Goal: Task Accomplishment & Management: Complete application form

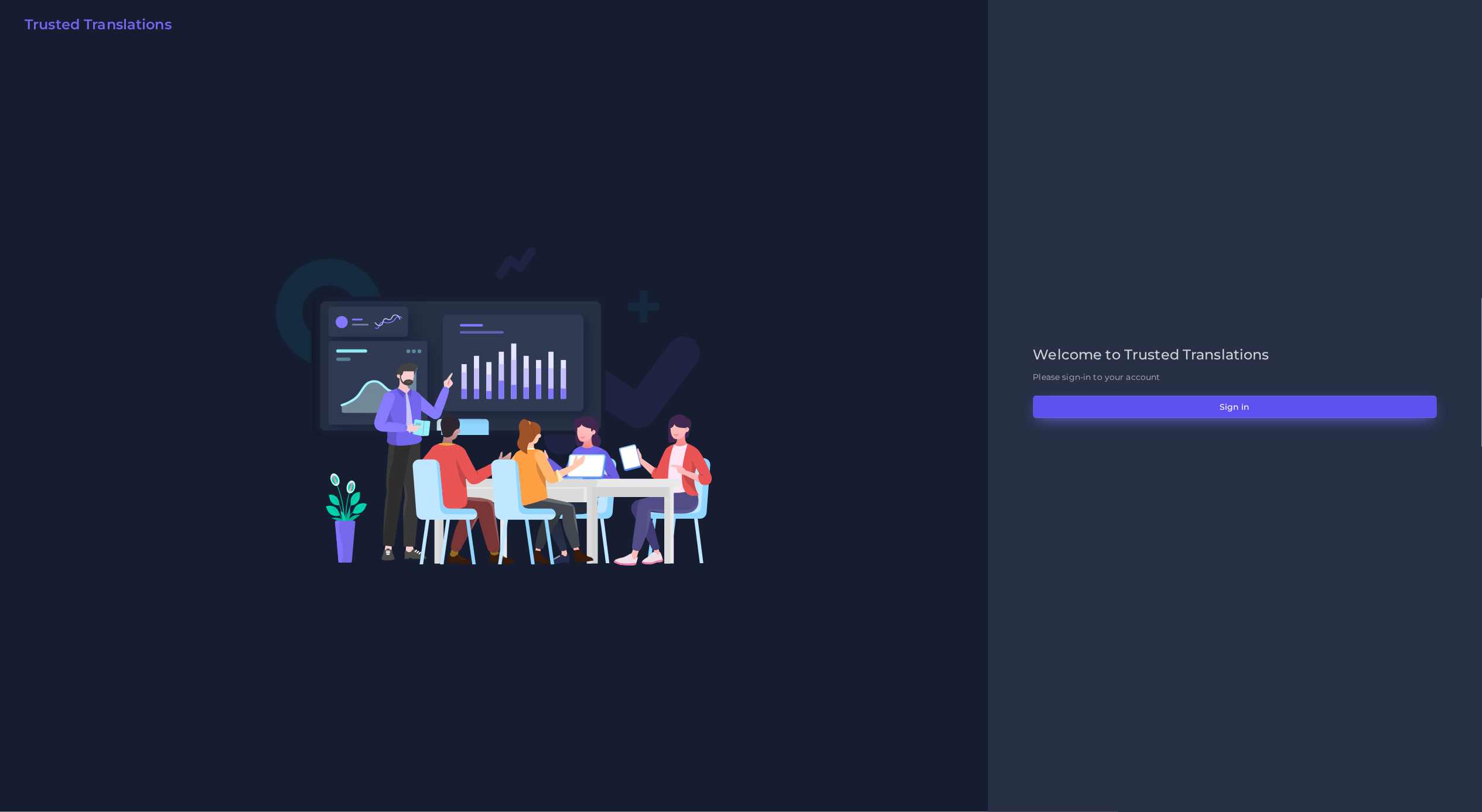
click at [1182, 407] on button "Sign in" at bounding box center [1234, 407] width 403 height 22
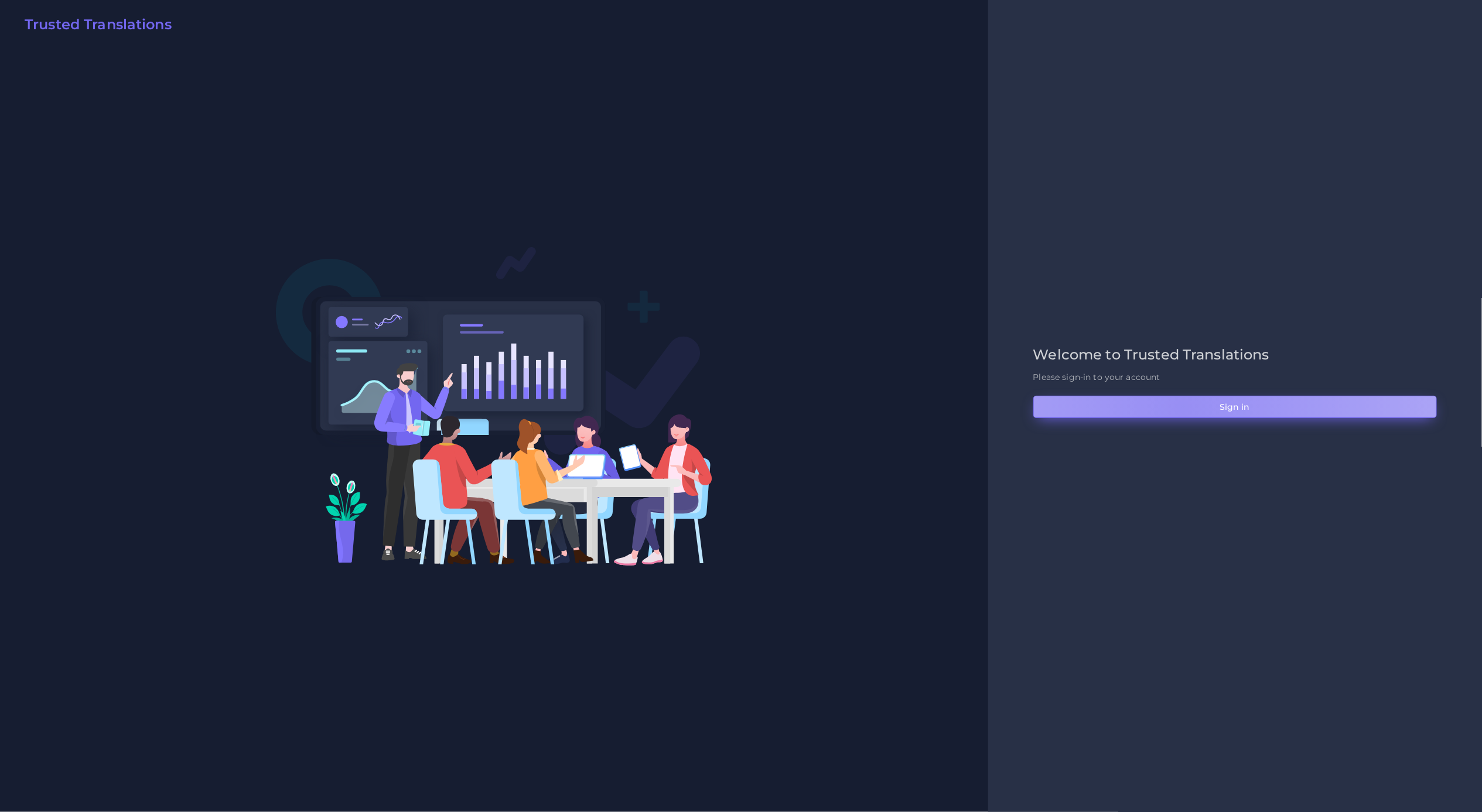
click at [1182, 407] on button "Sign in" at bounding box center [1234, 407] width 403 height 22
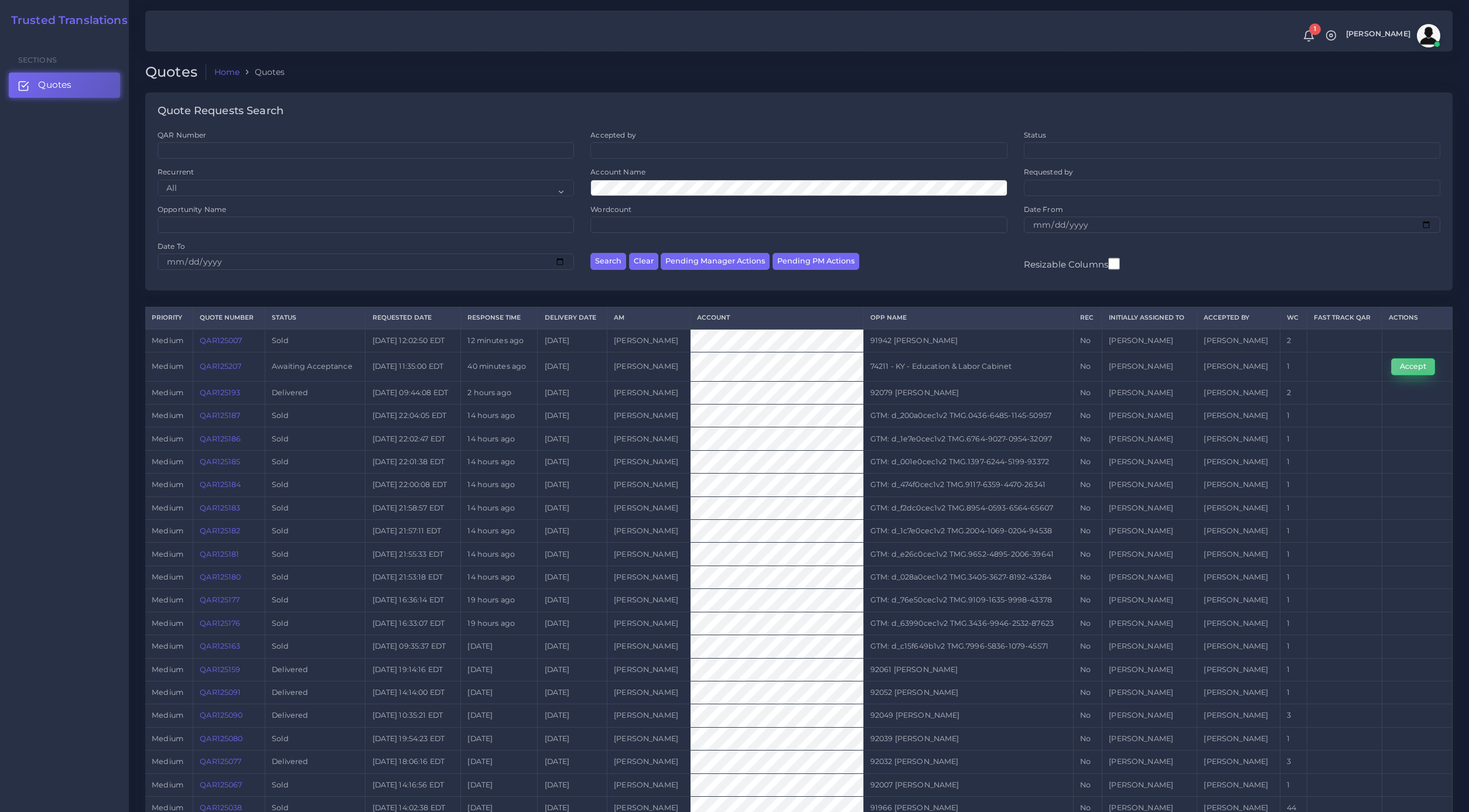
click at [1423, 374] on button "Accept" at bounding box center [1412, 367] width 44 height 17
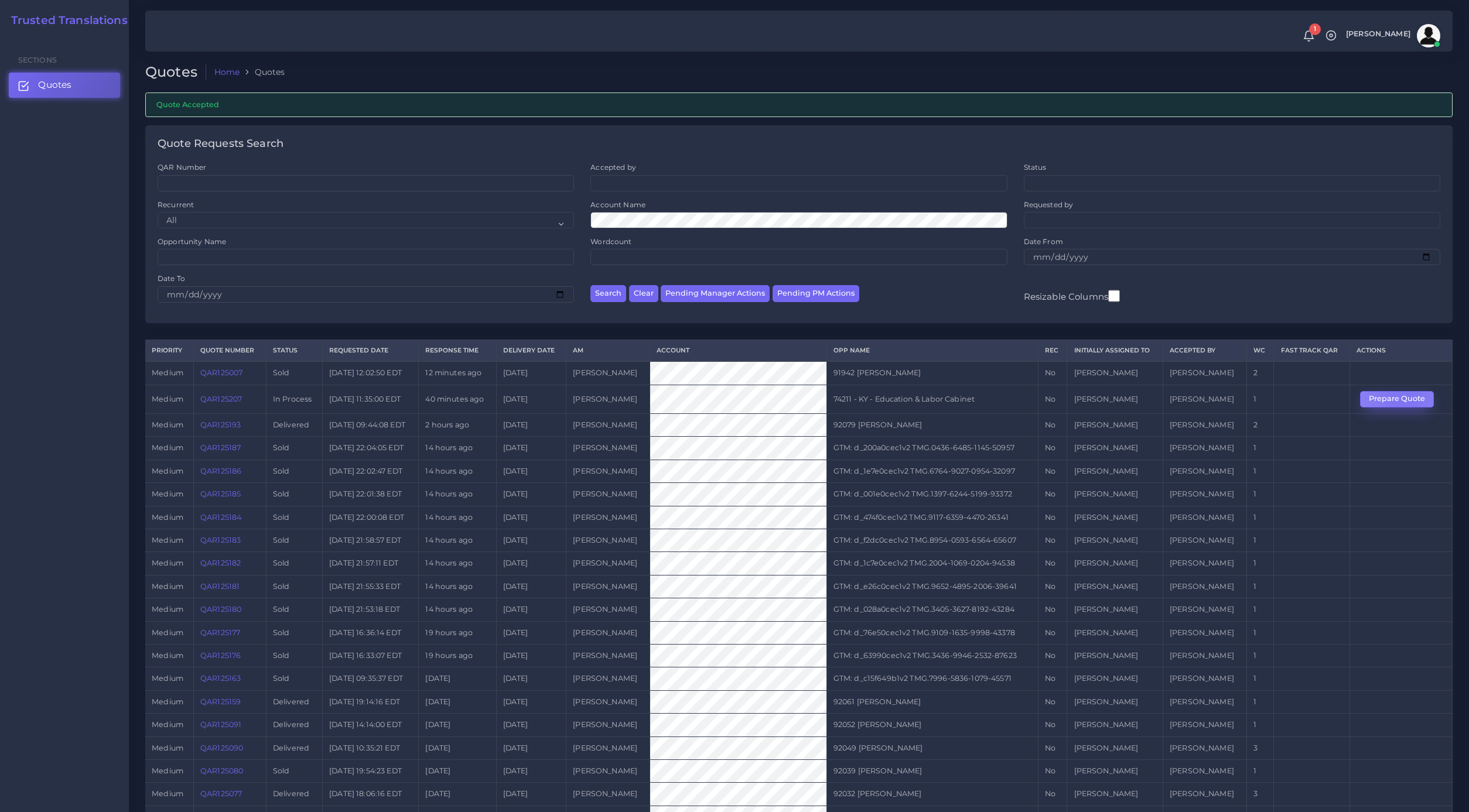
click at [1405, 399] on button "Prepare Quote" at bounding box center [1396, 399] width 74 height 17
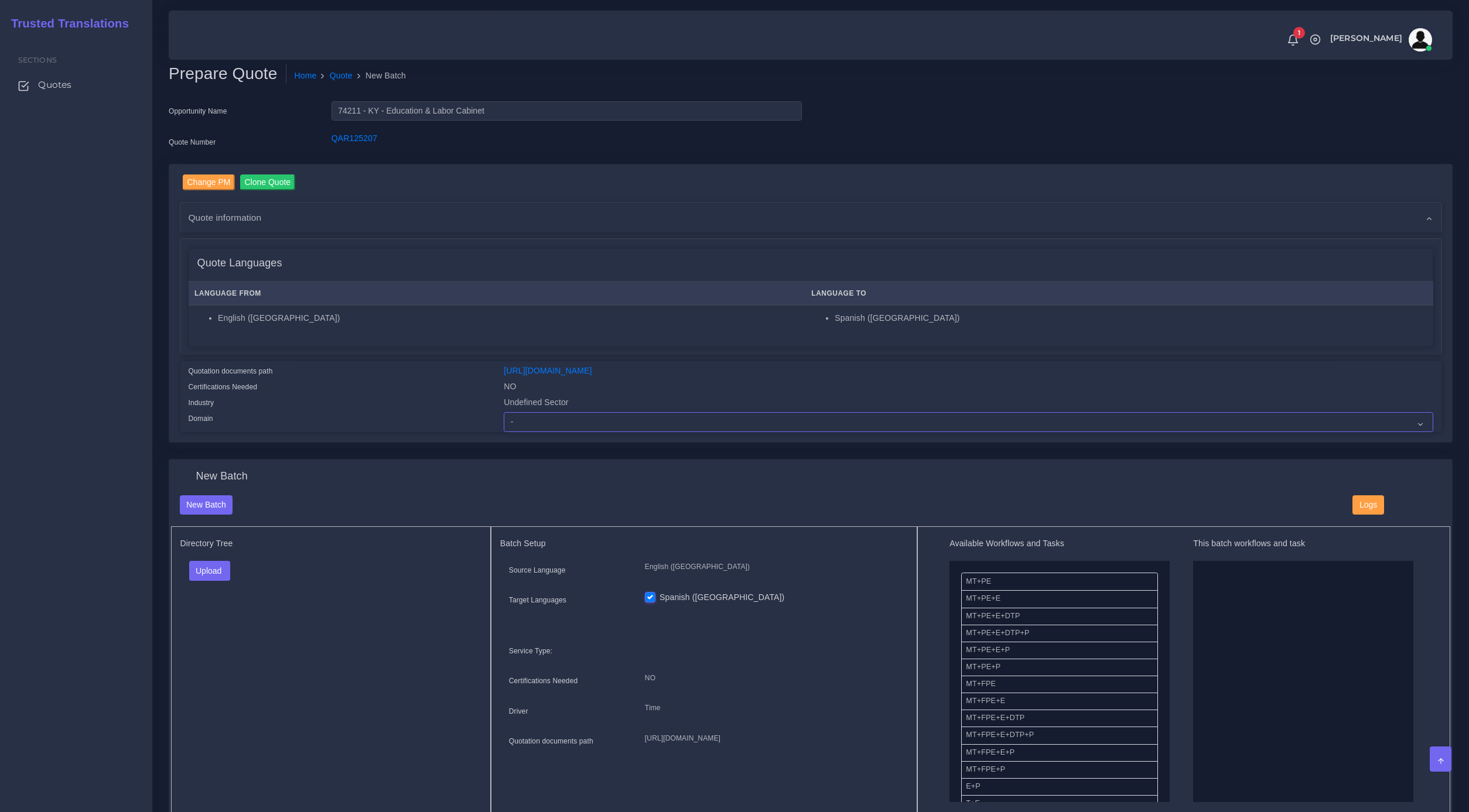
click at [655, 425] on select "- Advertising and Media Agriculture, Forestry and Fishing Architecture, Buildin…" at bounding box center [968, 422] width 929 height 20
select select "Education"
click at [504, 413] on select "- Advertising and Media Agriculture, Forestry and Fishing Architecture, Buildin…" at bounding box center [968, 422] width 929 height 20
click at [403, 542] on h5 "Directory Tree" at bounding box center [331, 543] width 301 height 10
click at [230, 561] on button "Upload" at bounding box center [210, 570] width 42 height 20
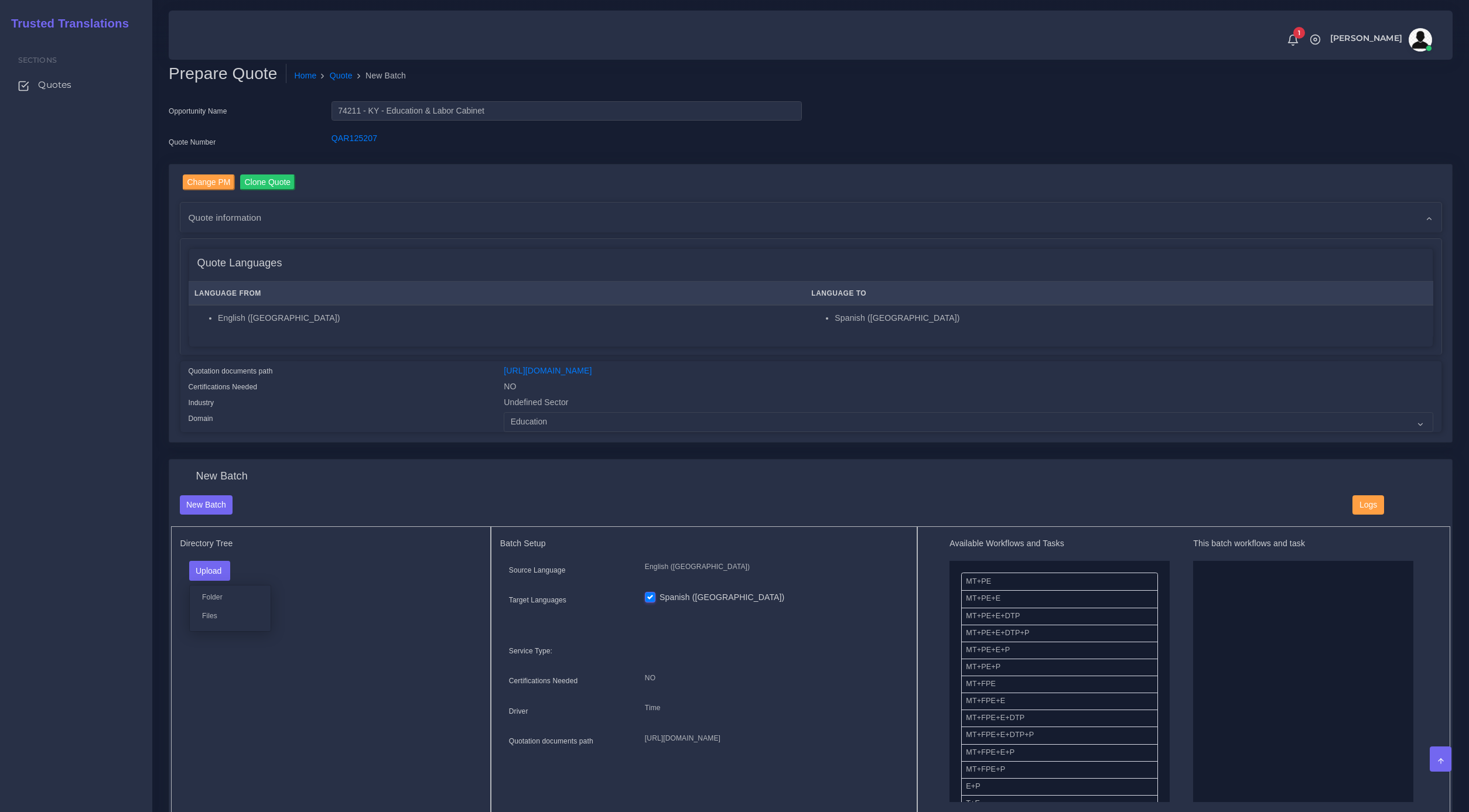
click at [217, 626] on div "Folder Files" at bounding box center [230, 608] width 82 height 47
click at [209, 569] on button "Upload" at bounding box center [210, 570] width 42 height 20
click at [207, 603] on div "Folder Files" at bounding box center [230, 608] width 82 height 47
click at [212, 569] on button "Upload" at bounding box center [210, 570] width 42 height 20
click at [209, 613] on label "Files" at bounding box center [230, 616] width 81 height 15
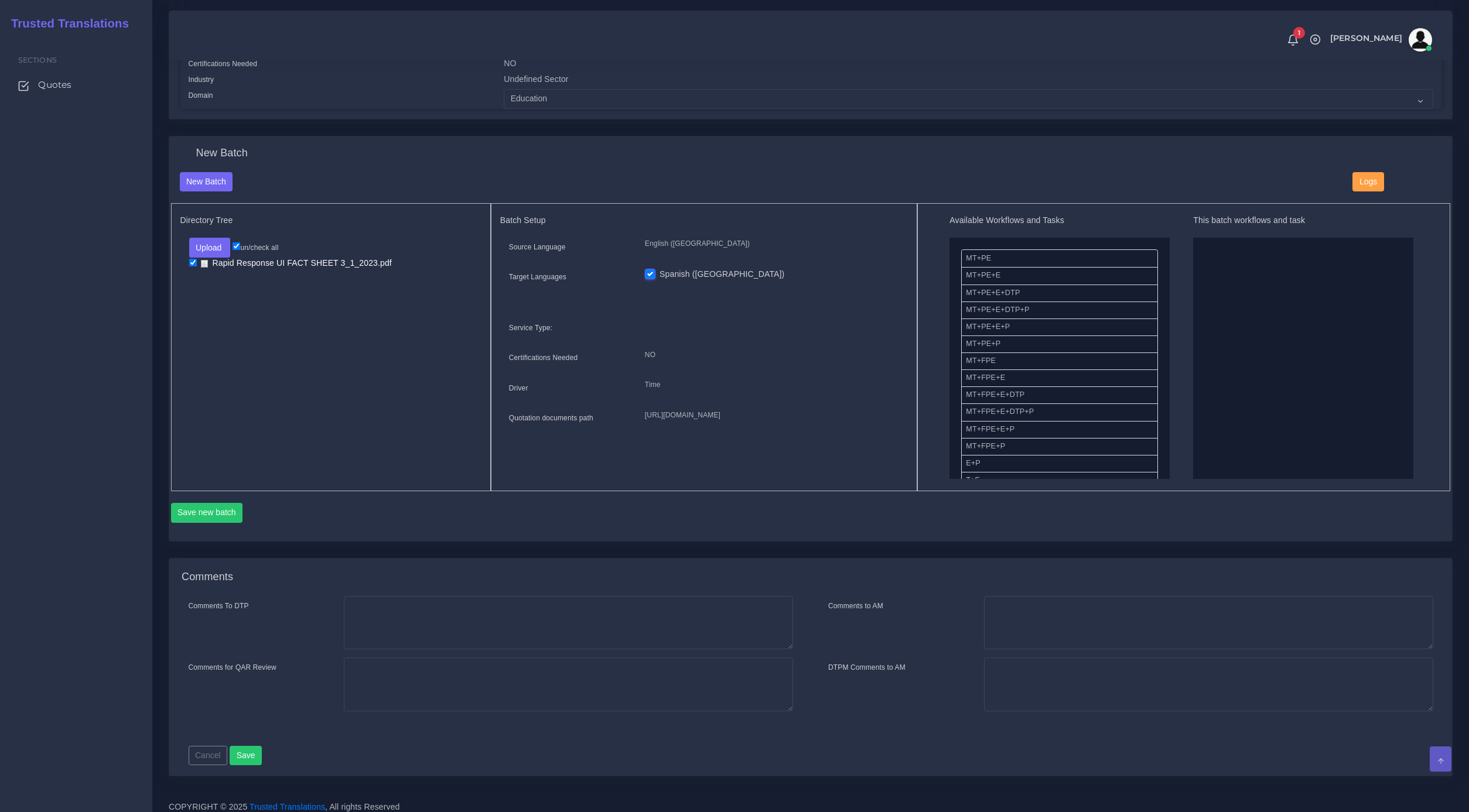
scroll to position [327, 0]
click at [1136, 136] on div "New Batch New Batch Logs Directory Tree Upload Folder Files un/check all" at bounding box center [810, 335] width 1283 height 404
drag, startPoint x: 1017, startPoint y: 323, endPoint x: 1268, endPoint y: 324, distance: 251.0
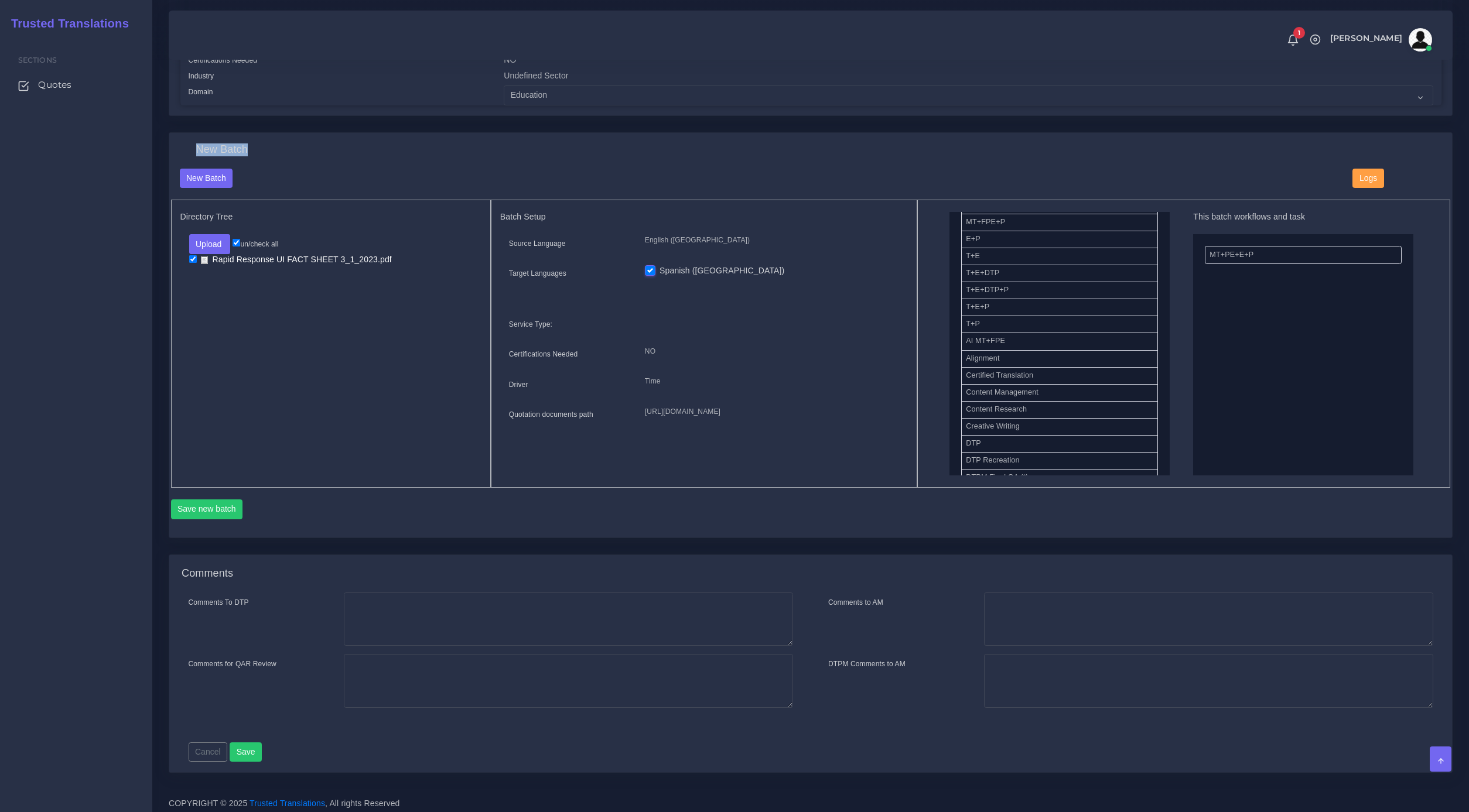
scroll to position [206, 0]
drag, startPoint x: 995, startPoint y: 452, endPoint x: 1275, endPoint y: 236, distance: 353.6
drag, startPoint x: 1101, startPoint y: 436, endPoint x: 1221, endPoint y: 407, distance: 123.5
click at [212, 503] on button "Save new batch" at bounding box center [207, 508] width 72 height 20
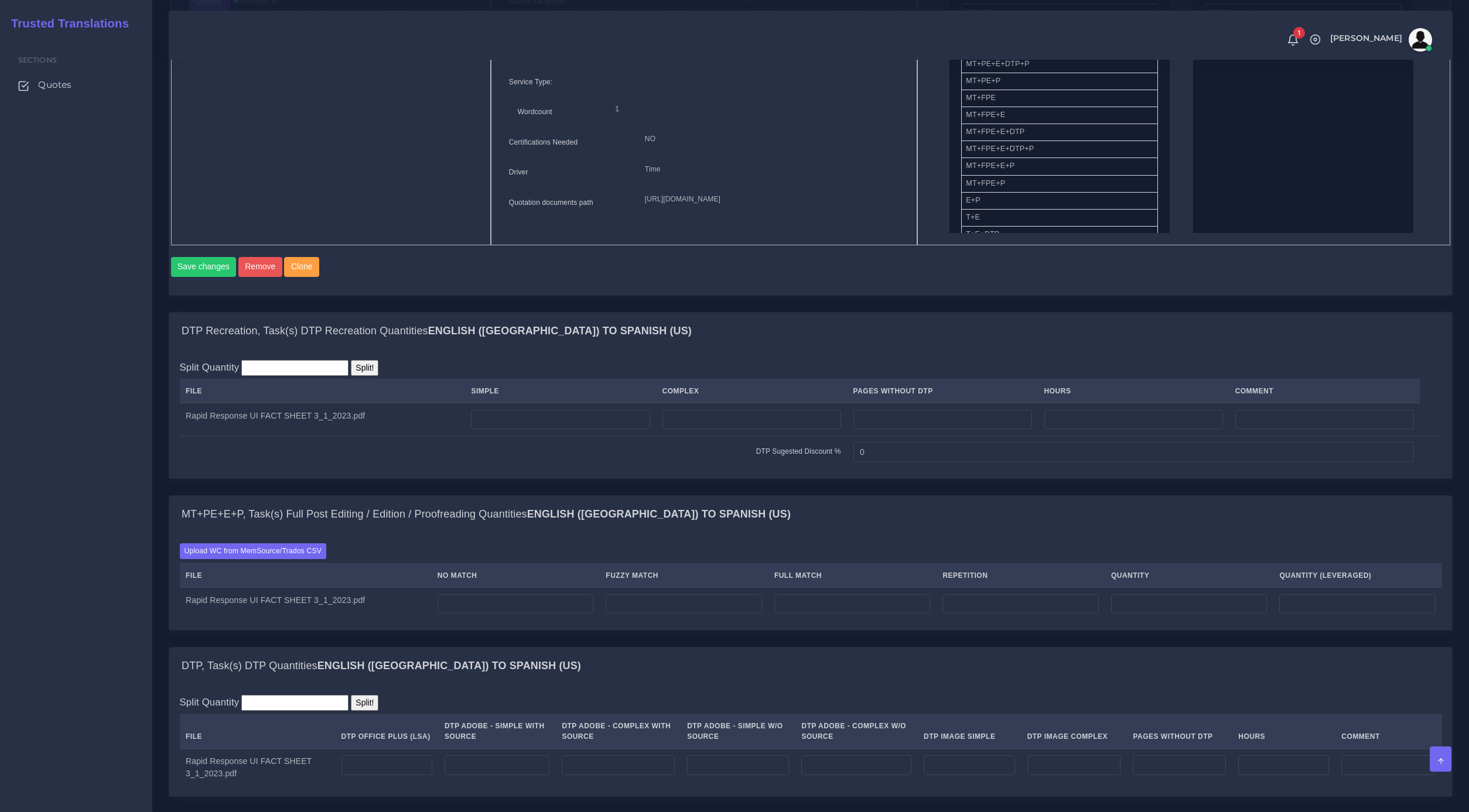
scroll to position [630, 0]
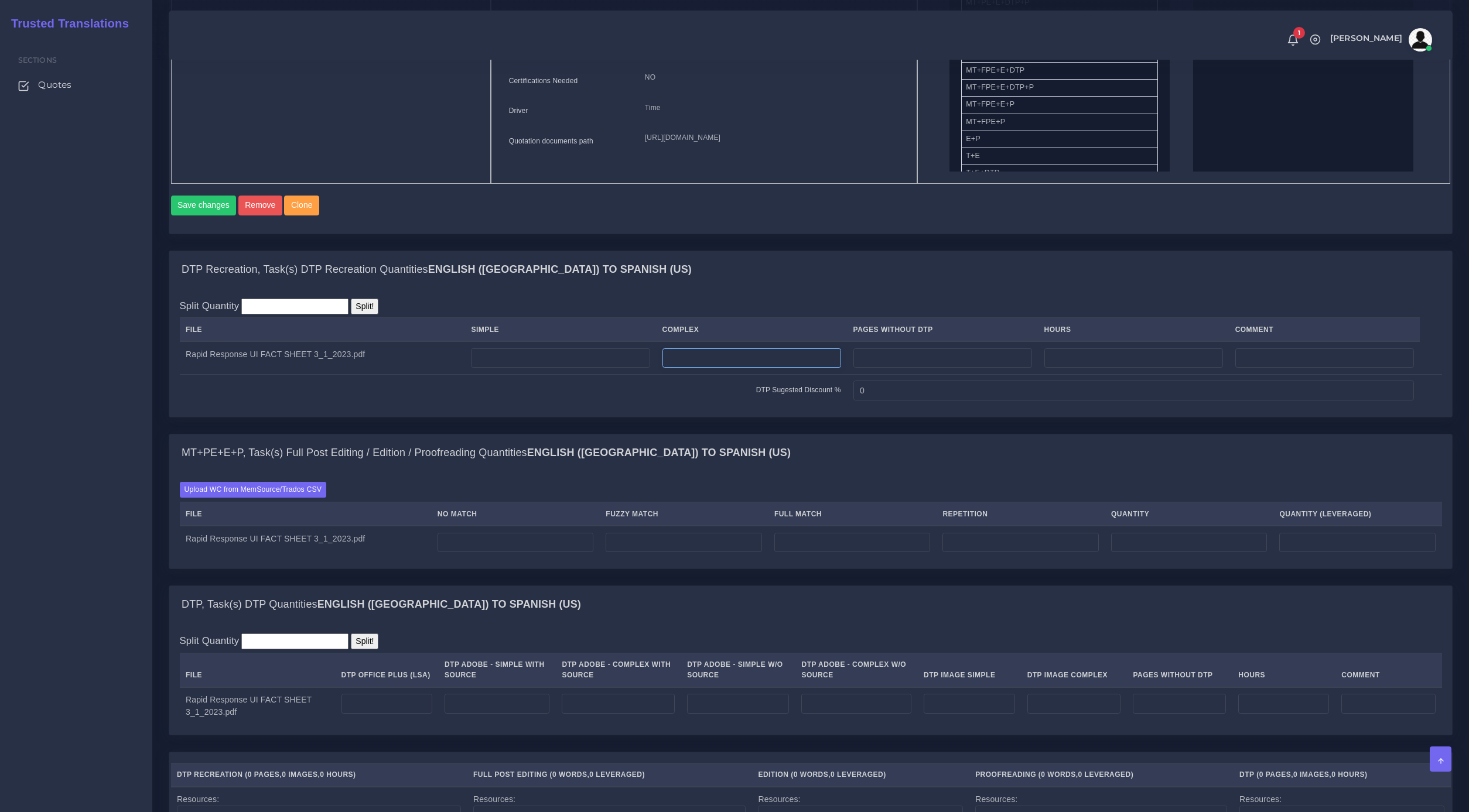
click at [713, 368] on input "number" at bounding box center [752, 358] width 179 height 20
type input "1"
click at [523, 553] on input "number" at bounding box center [516, 542] width 156 height 20
type input "769"
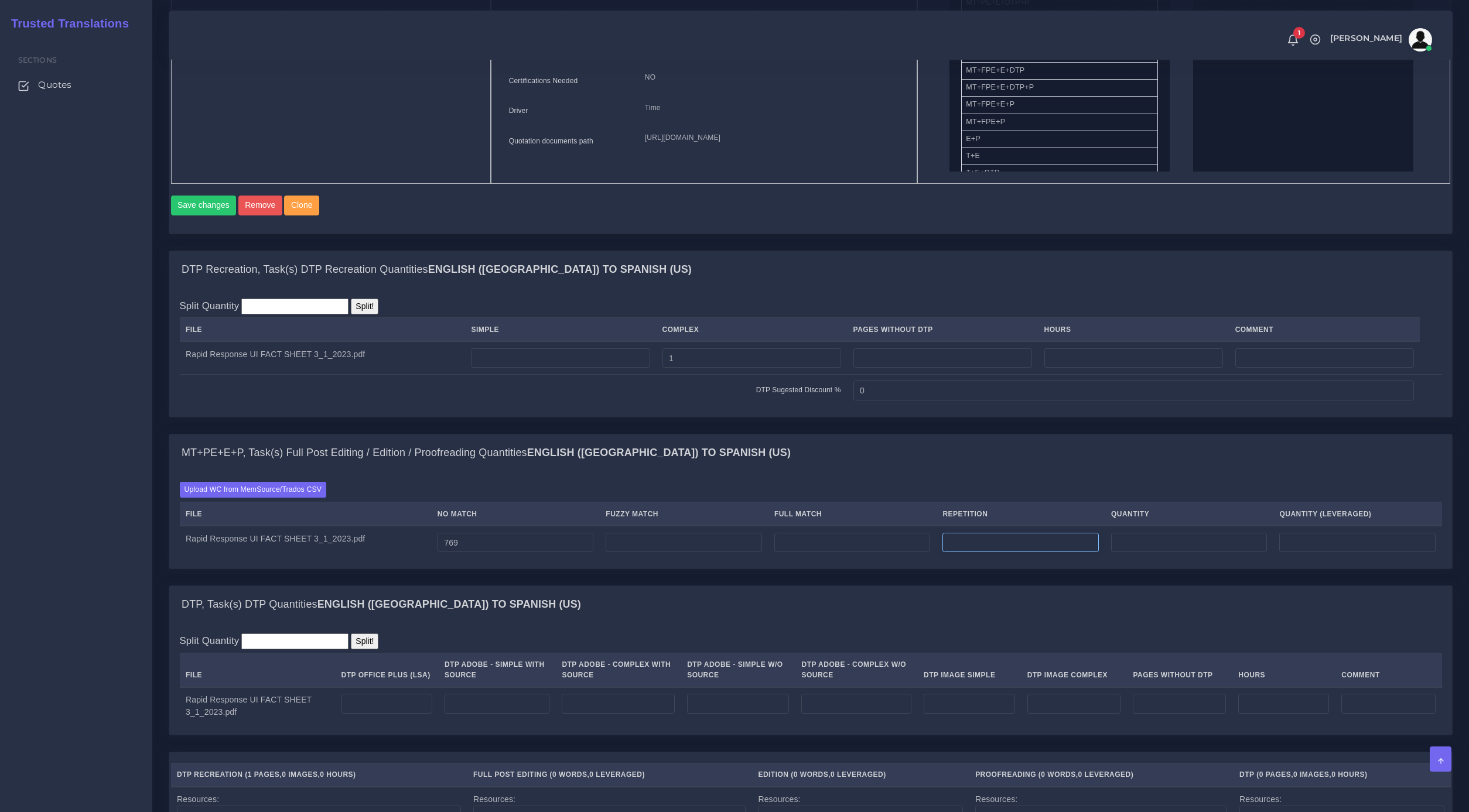
type input "769"
click at [991, 553] on input "number" at bounding box center [1021, 542] width 156 height 20
drag, startPoint x: 1009, startPoint y: 567, endPoint x: 828, endPoint y: 537, distance: 183.5
click at [828, 537] on table "File No Match Fuzzy Match Full Match Repetition Quantity Quantity (Leveraged) R…" at bounding box center [810, 530] width 1262 height 57
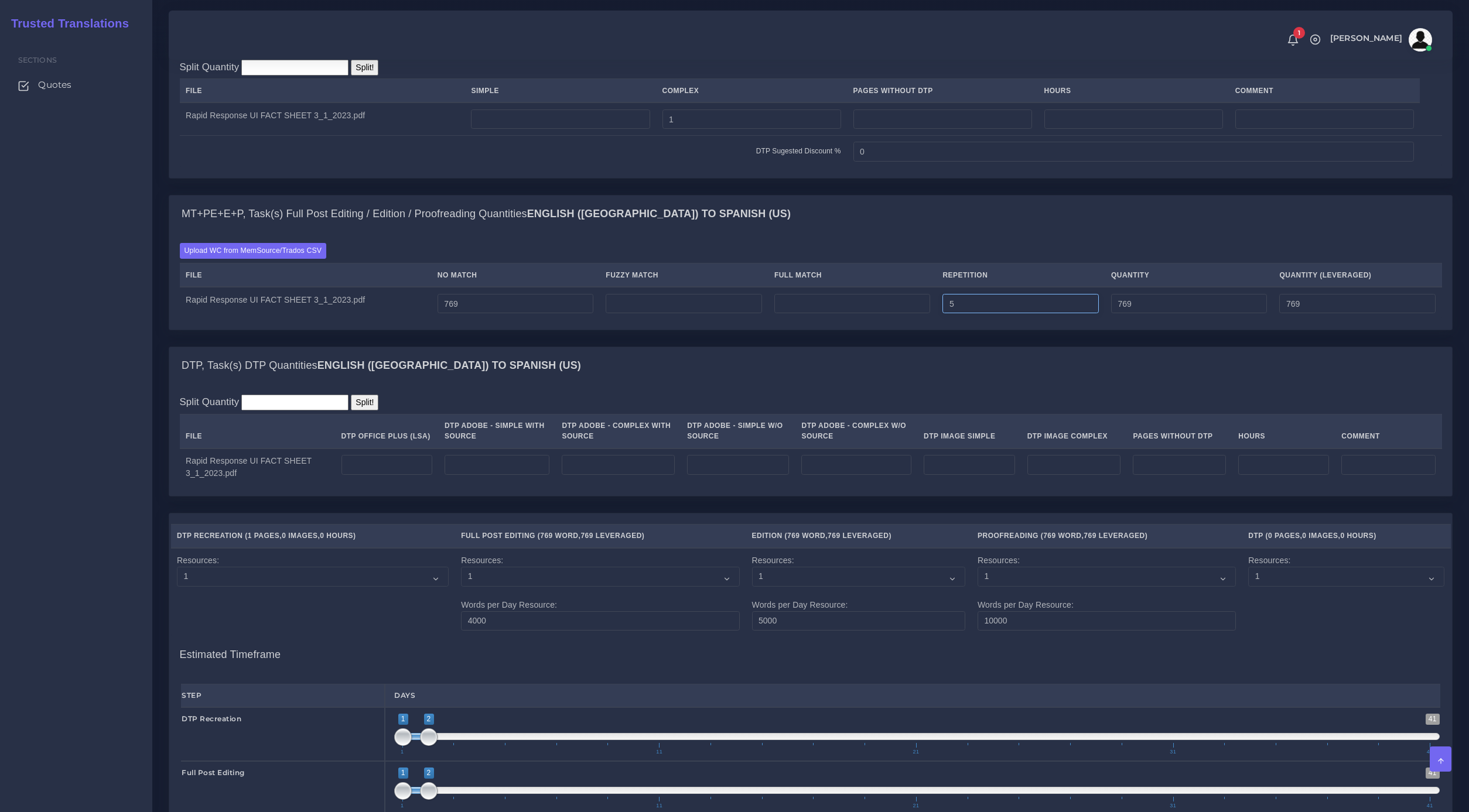
scroll to position [1031, 0]
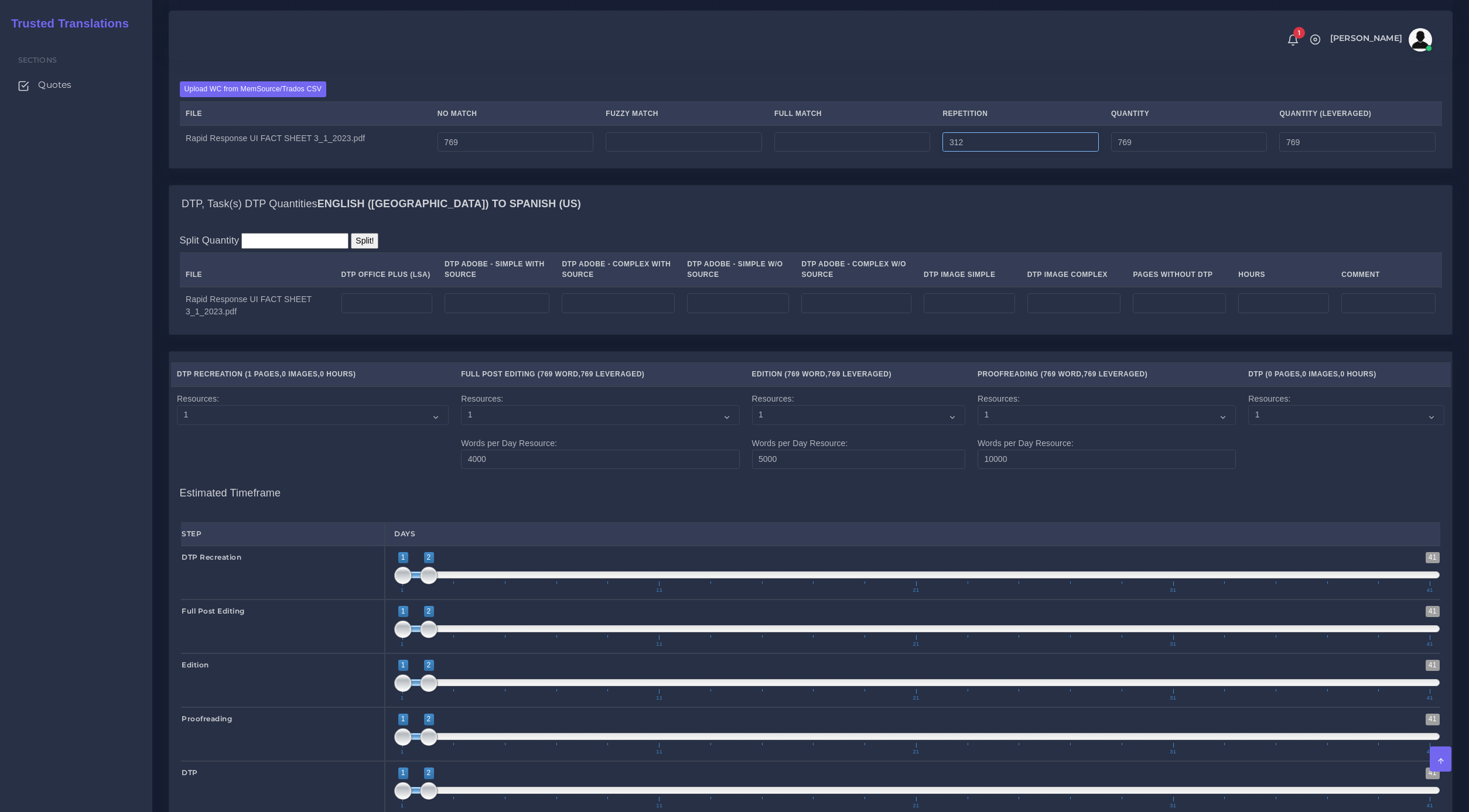
type input "312"
type input "1081"
type input "847"
click at [869, 152] on input "number" at bounding box center [852, 142] width 156 height 20
type input "55"
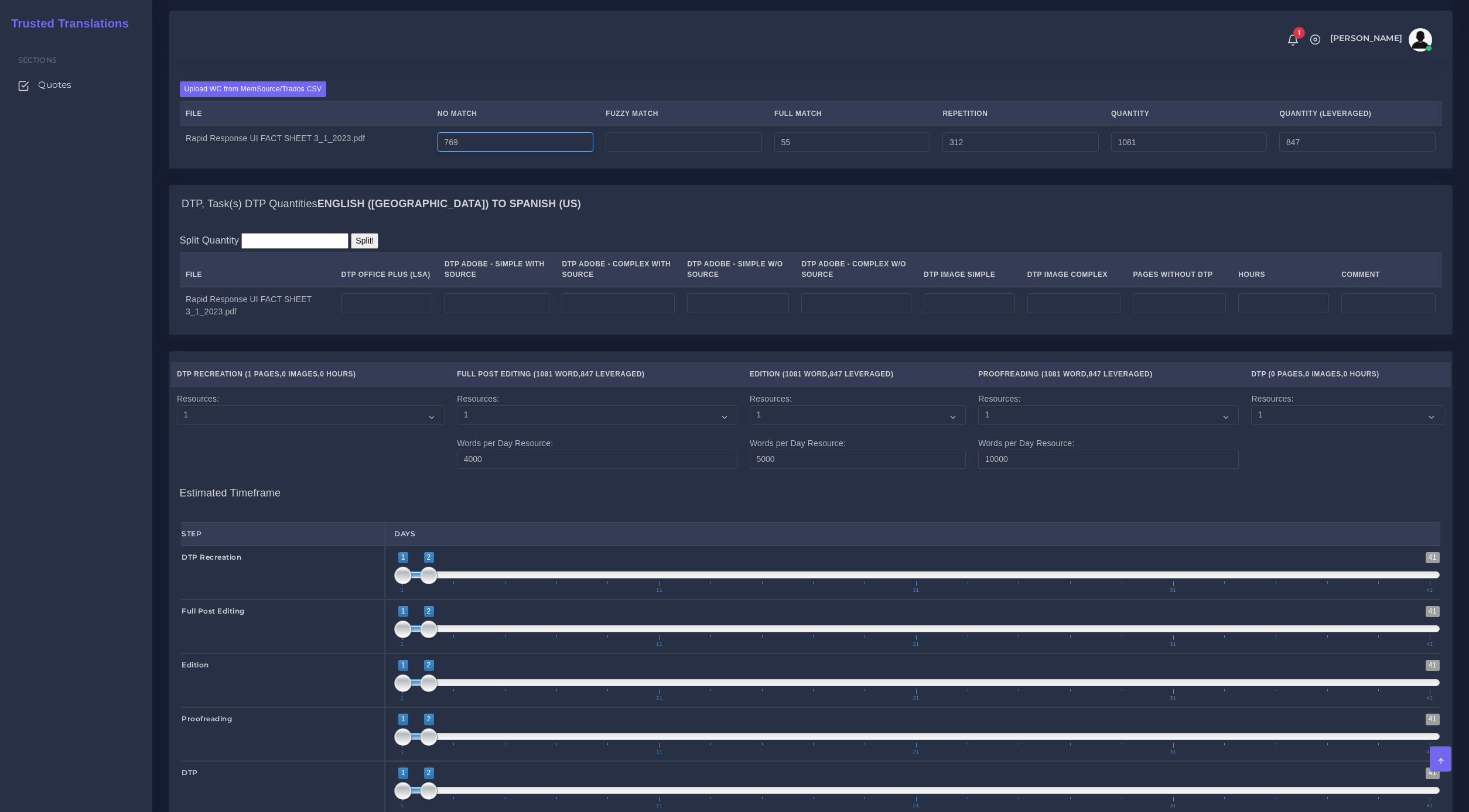
type input "1136"
type input "860"
drag, startPoint x: 500, startPoint y: 156, endPoint x: 403, endPoint y: 156, distance: 97.0
click at [403, 156] on tr "Rapid Response UI FACT SHEET 3_1_2023.pdf 769 55 312 1136 860" at bounding box center [810, 142] width 1262 height 33
click at [761, 158] on td at bounding box center [684, 142] width 169 height 33
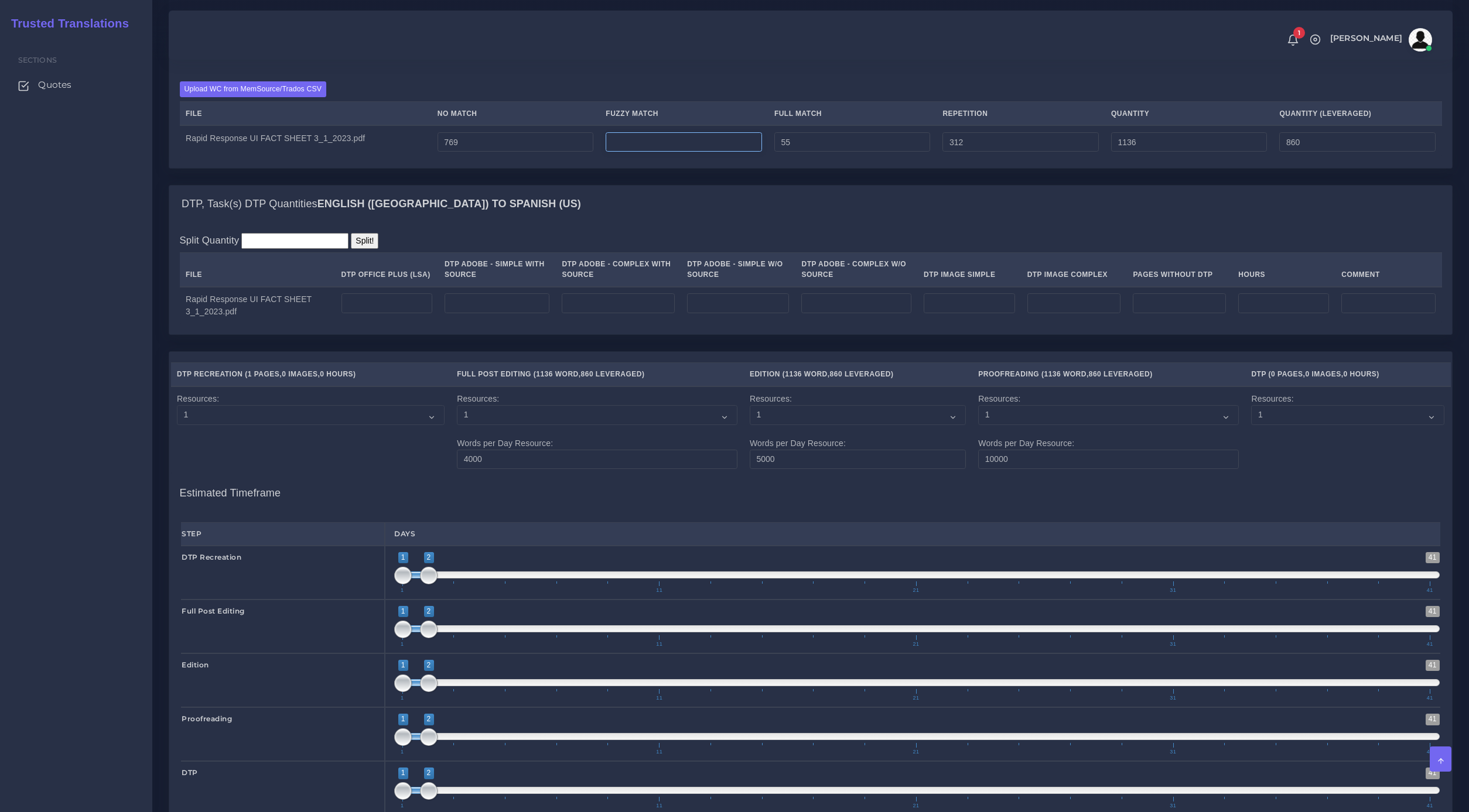
click at [745, 152] on input "number" at bounding box center [684, 142] width 156 height 20
type input "7"
type input "1143"
type input "864"
drag, startPoint x: 504, startPoint y: 167, endPoint x: 347, endPoint y: 149, distance: 158.0
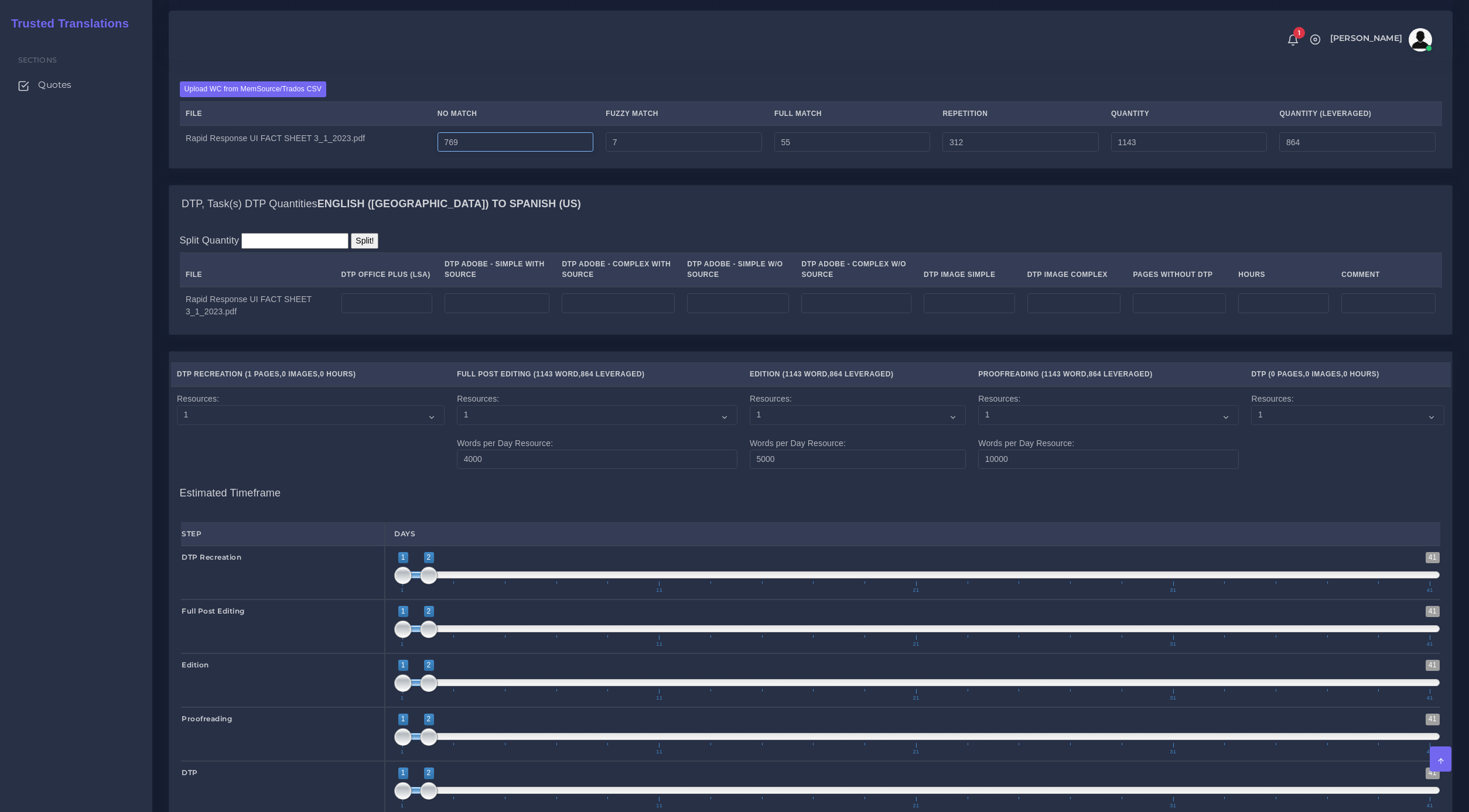
click at [352, 151] on tr "Rapid Response UI FACT SHEET 3_1_2023.pdf 769 7 55 312 1143 864" at bounding box center [810, 142] width 1262 height 33
drag, startPoint x: 988, startPoint y: 159, endPoint x: 838, endPoint y: 144, distance: 150.7
click at [841, 145] on table "File No Match Fuzzy Match Full Match Repetition Quantity Quantity (Leveraged) R…" at bounding box center [810, 129] width 1262 height 57
drag, startPoint x: 380, startPoint y: 146, endPoint x: 191, endPoint y: 119, distance: 190.9
click at [188, 121] on div "Upload WC from MemSource/Trados CSV File No Match Fuzzy Match Full Match Repeti…" at bounding box center [810, 119] width 1262 height 76
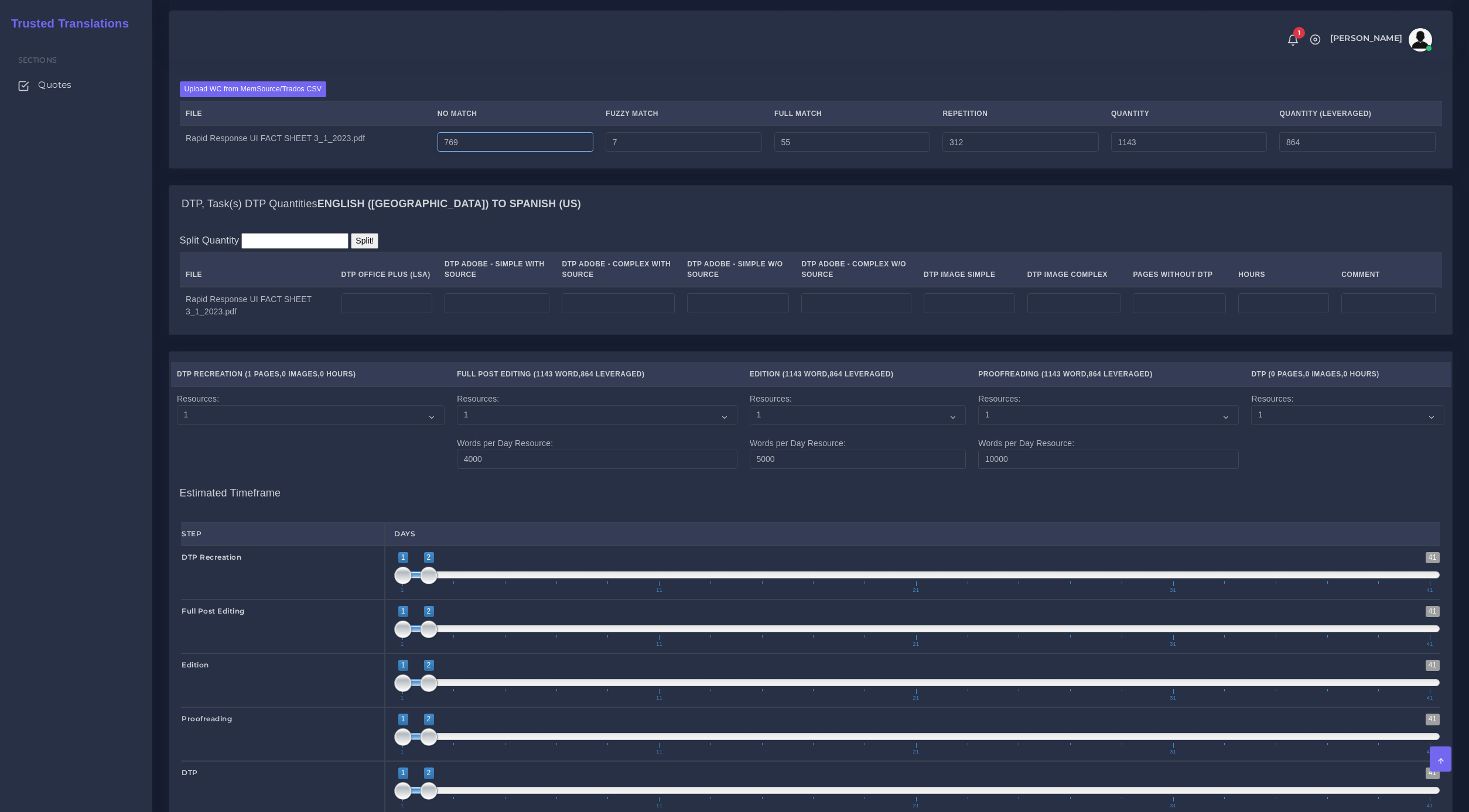
paste input "395"
type input "395"
type input "769"
type input "490"
click at [646, 313] on input "number" at bounding box center [618, 303] width 113 height 20
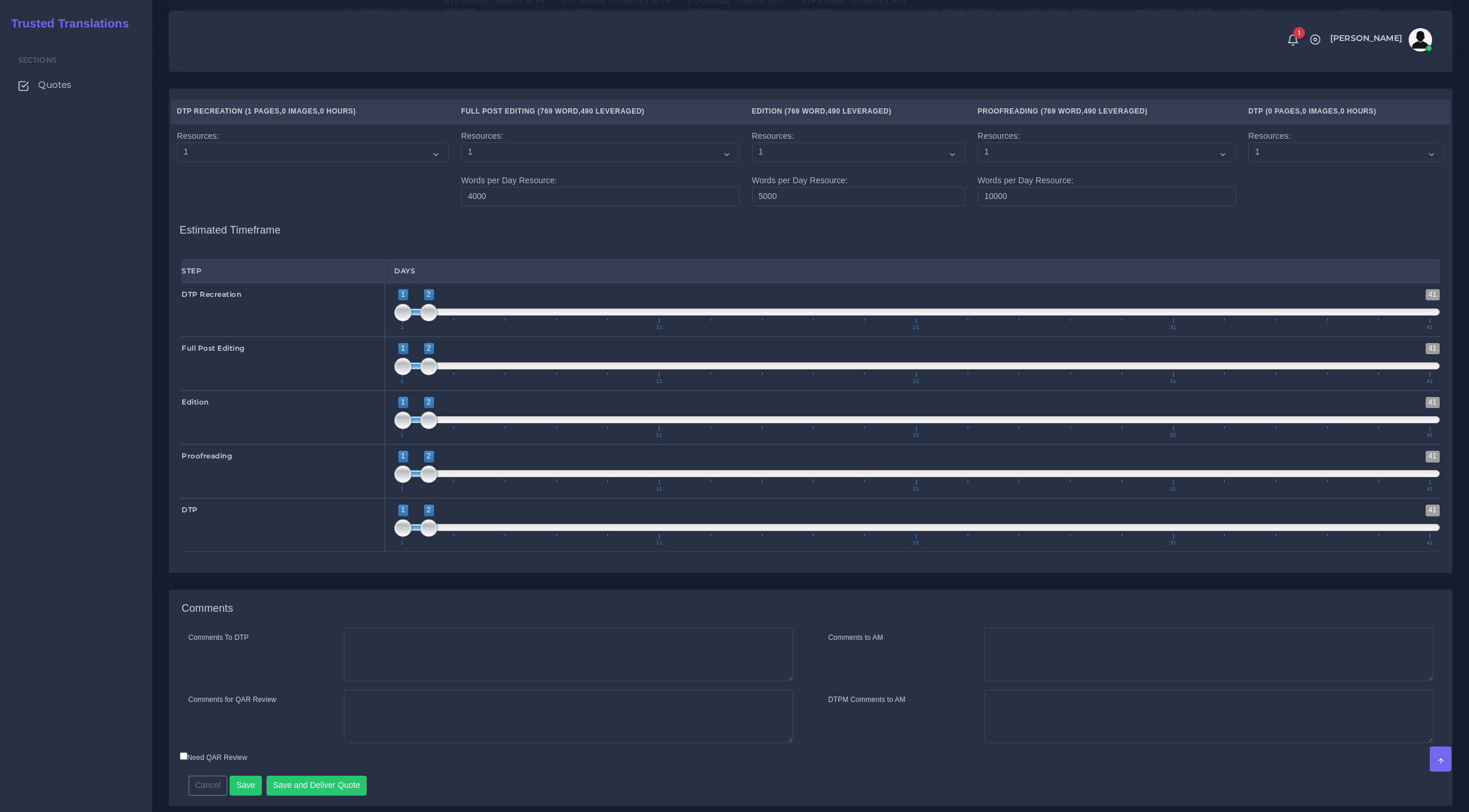
scroll to position [1349, 0]
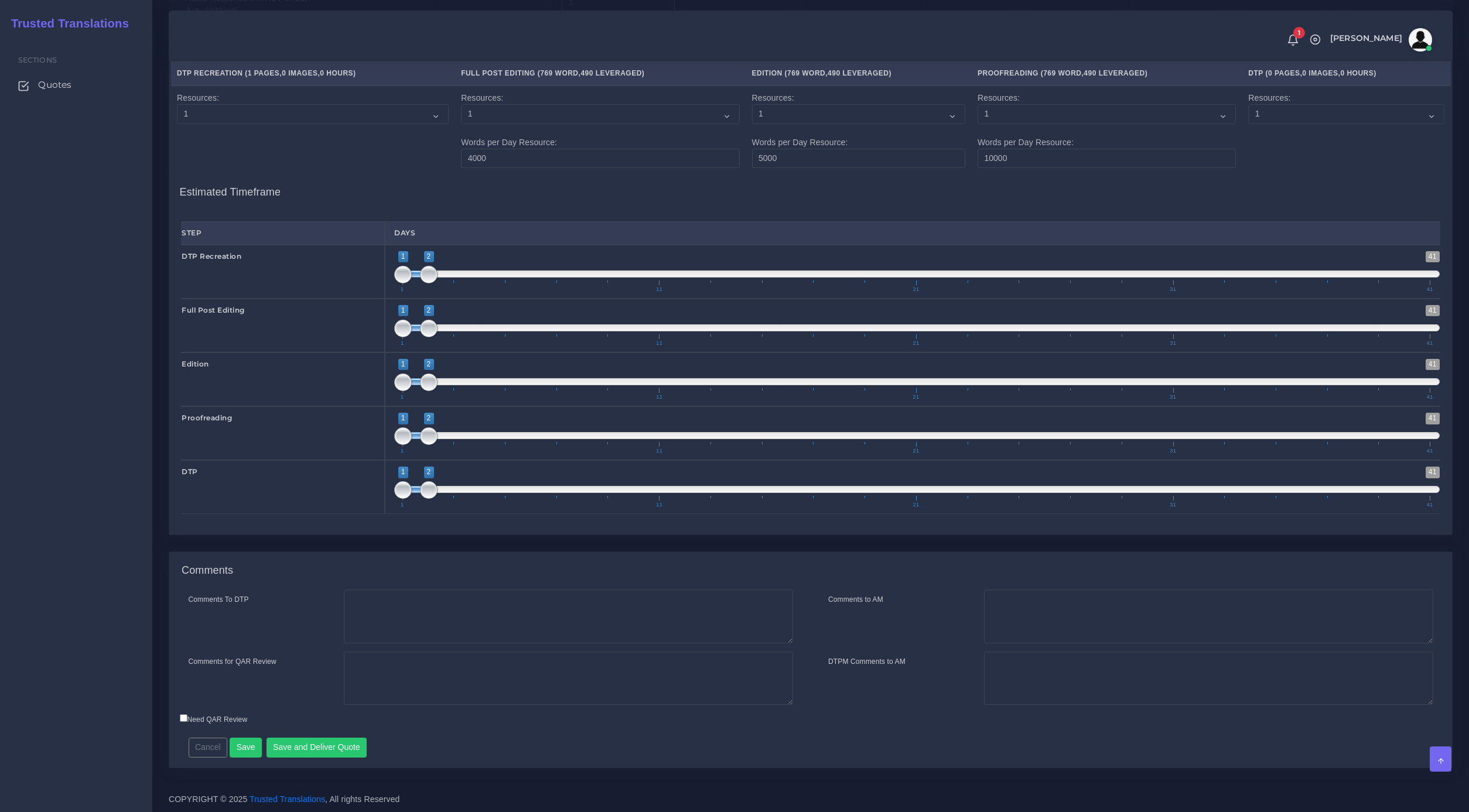
type input "1"
click at [484, 615] on textarea "Comments To DTP" at bounding box center [568, 616] width 449 height 54
drag, startPoint x: 468, startPoint y: 610, endPoint x: 83, endPoint y: 602, distance: 385.1
paste textarea "Please quote recreation of the PDF file in InDesign. If I manage to obtain the …"
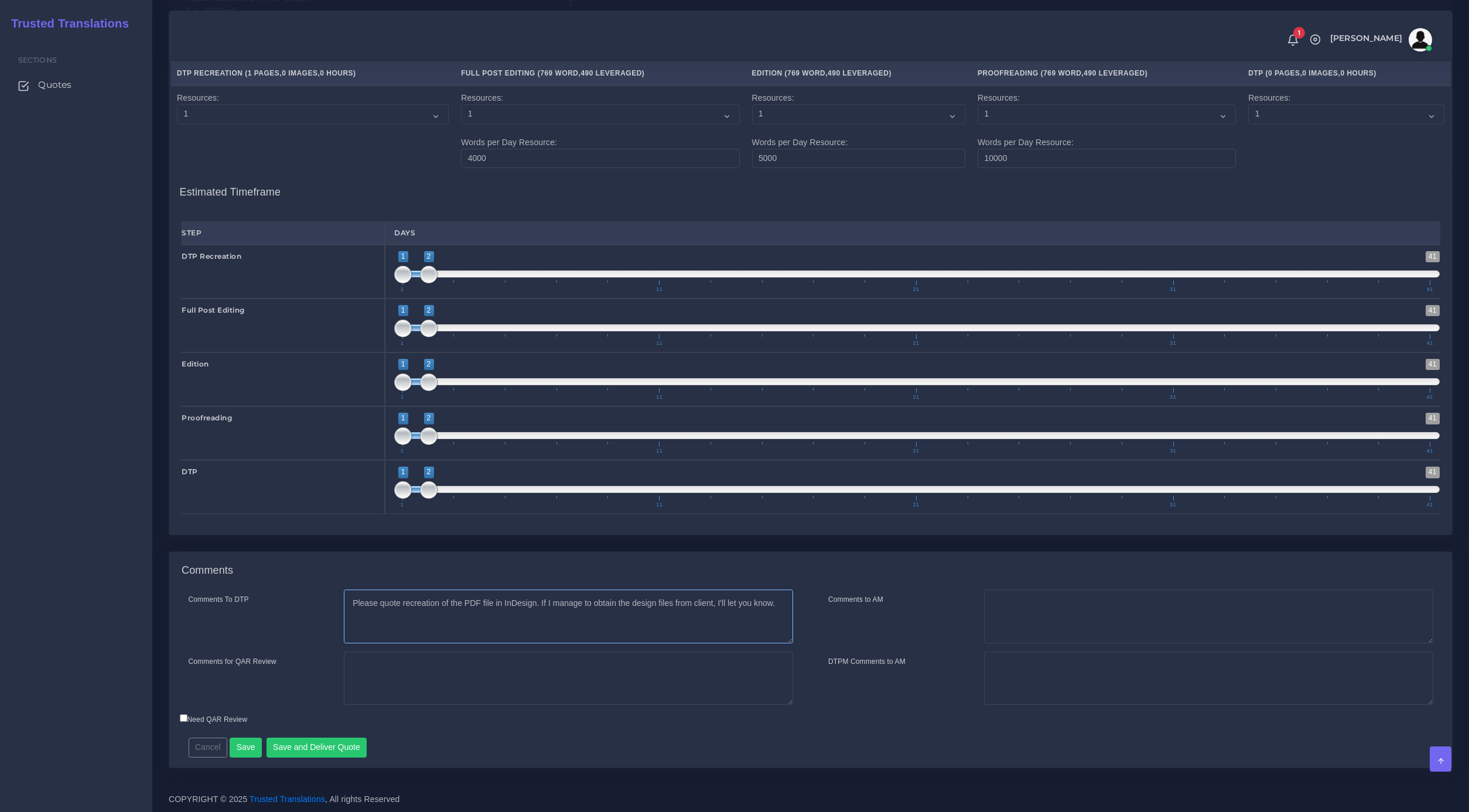
type textarea "Please quote recreation of the PDF file in InDesign. If I manage to obtain the …"
click at [320, 746] on button "Save and Deliver Quote" at bounding box center [317, 747] width 101 height 20
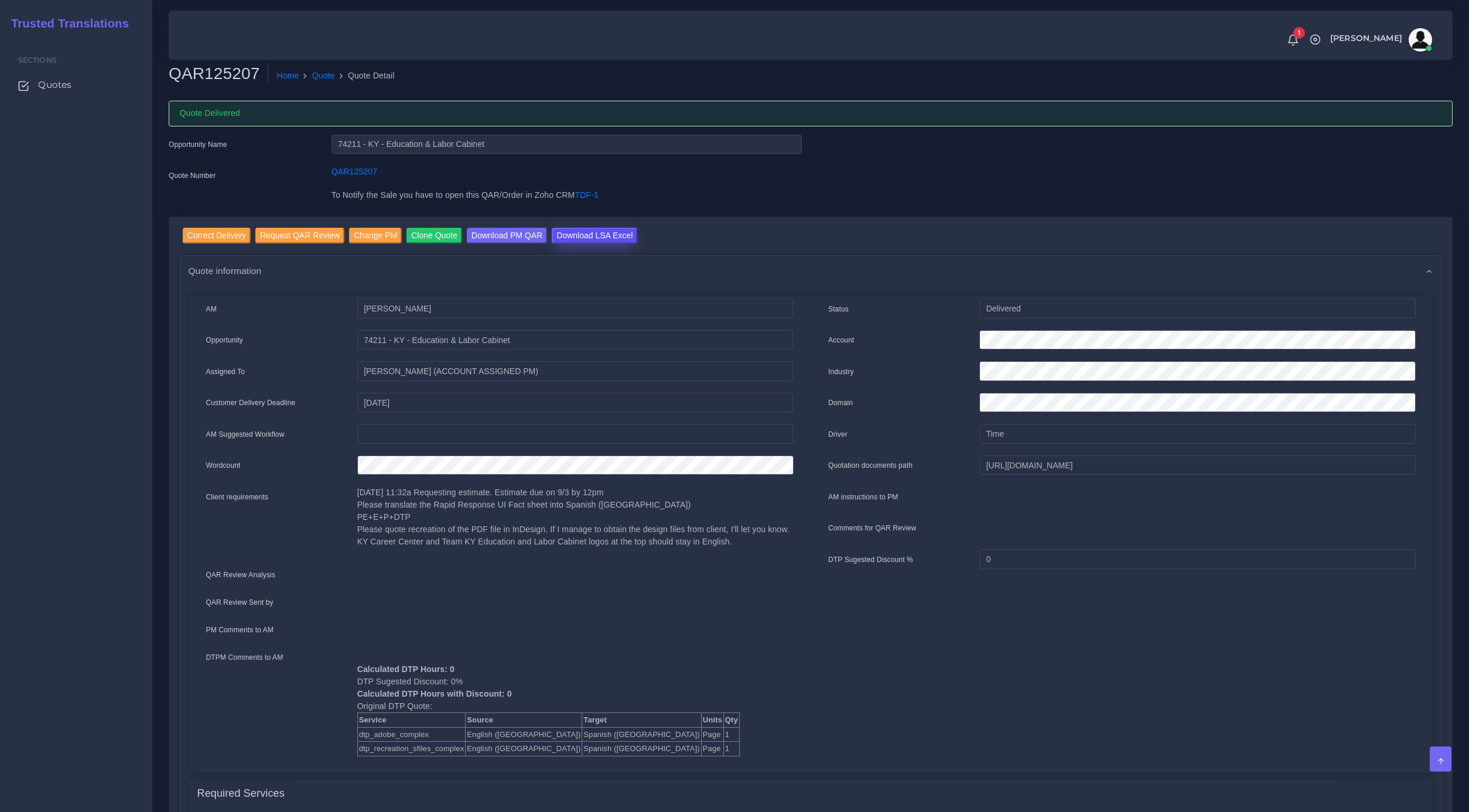
click at [605, 236] on input "Download LSA Excel" at bounding box center [594, 236] width 86 height 16
click at [320, 80] on link "Quote" at bounding box center [323, 75] width 23 height 12
